Goal: Answer question/provide support: Share knowledge or assist other users

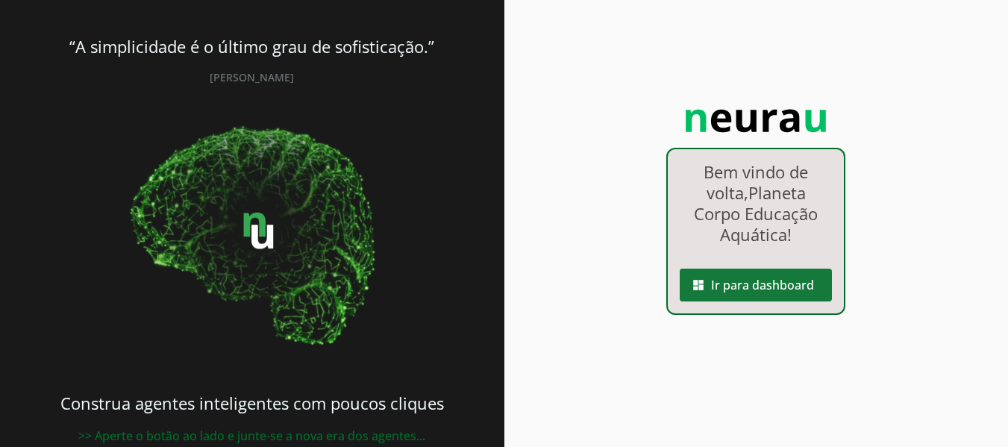
click at [711, 275] on span at bounding box center [756, 285] width 152 height 36
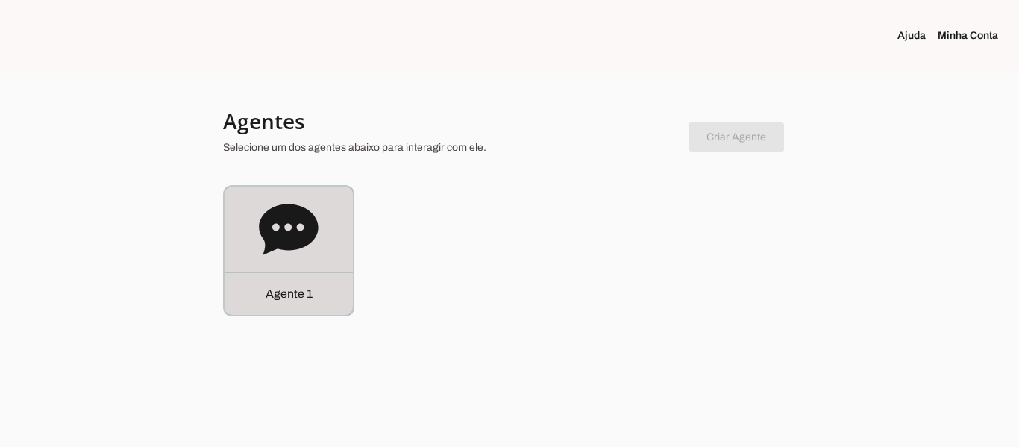
click at [304, 270] on div "Agente 1" at bounding box center [289, 251] width 128 height 128
